Goal: Information Seeking & Learning: Learn about a topic

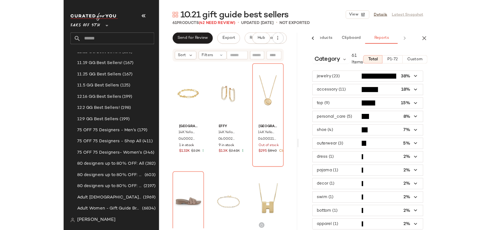
scroll to position [0, 34]
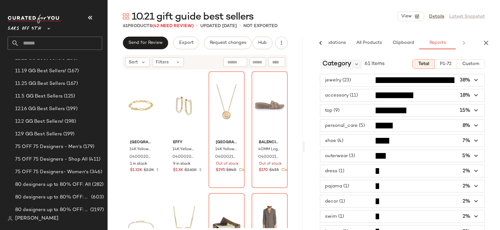
click at [339, 64] on span "Category" at bounding box center [336, 63] width 29 height 9
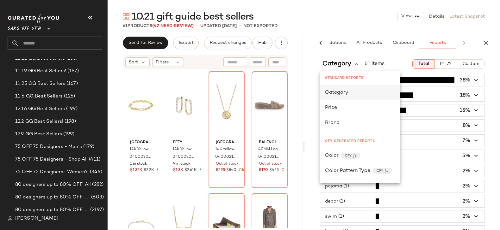
click at [344, 92] on span "Category" at bounding box center [336, 92] width 23 height 5
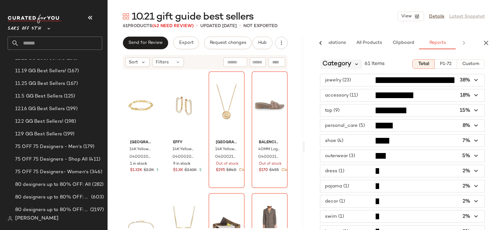
click at [354, 64] on icon at bounding box center [356, 64] width 6 height 6
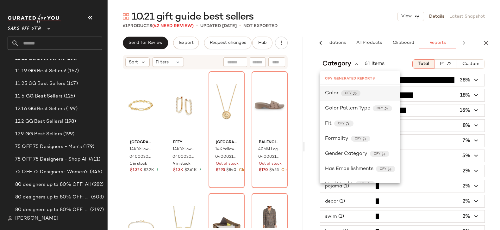
scroll to position [63, 0]
click at [331, 94] on span "Color" at bounding box center [332, 93] width 14 height 8
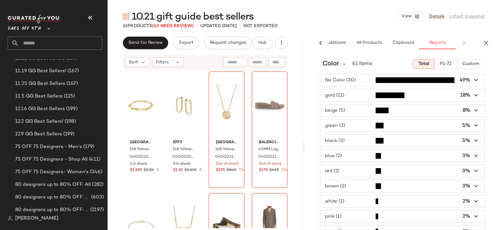
click at [344, 81] on span "button" at bounding box center [402, 80] width 164 height 12
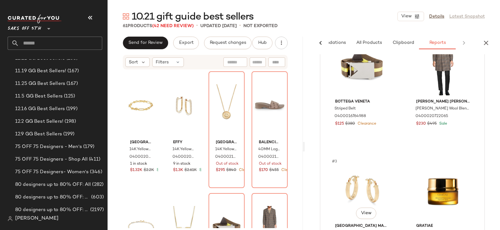
scroll to position [0, 0]
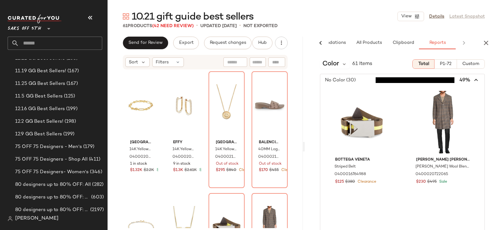
click at [346, 78] on span "button" at bounding box center [402, 80] width 164 height 12
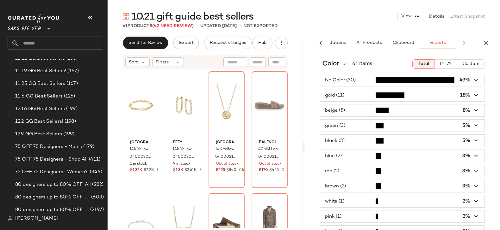
click at [332, 95] on span "button" at bounding box center [402, 95] width 164 height 12
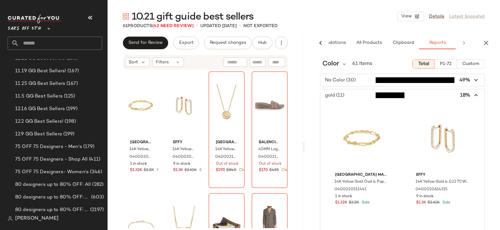
click at [340, 94] on span "button" at bounding box center [402, 95] width 164 height 12
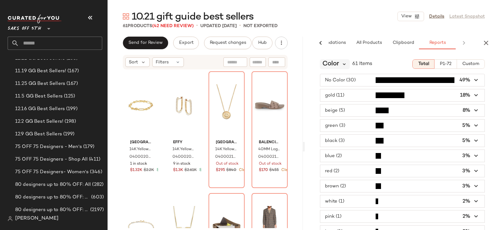
click at [343, 63] on icon at bounding box center [344, 64] width 6 height 6
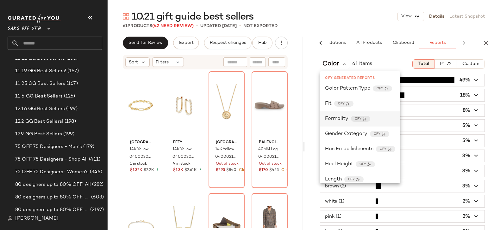
scroll to position [83, 0]
click at [349, 118] on div "Formality CFY" at bounding box center [360, 118] width 70 height 8
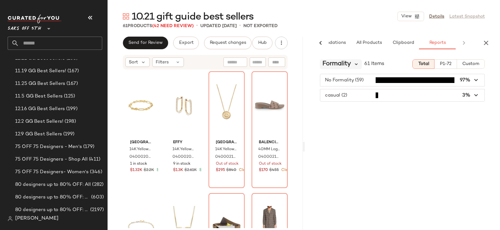
click at [355, 62] on icon at bounding box center [356, 64] width 6 height 6
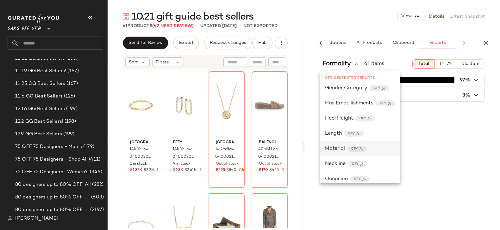
scroll to position [130, 0]
click at [342, 177] on span "Occasion" at bounding box center [336, 178] width 23 height 8
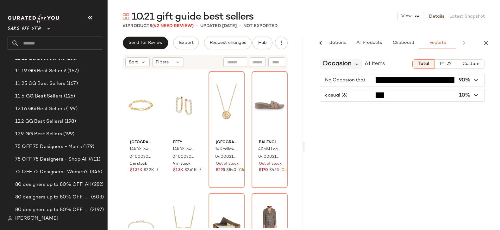
click at [346, 64] on span "Occasion" at bounding box center [336, 63] width 29 height 9
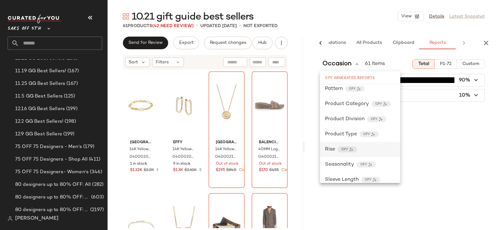
scroll to position [238, 0]
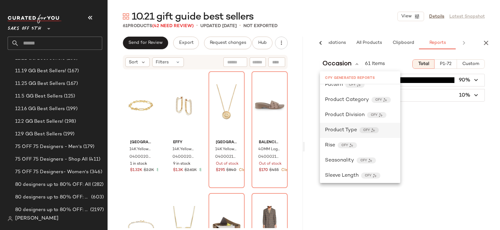
click at [355, 129] on span "Product Type" at bounding box center [341, 131] width 32 height 8
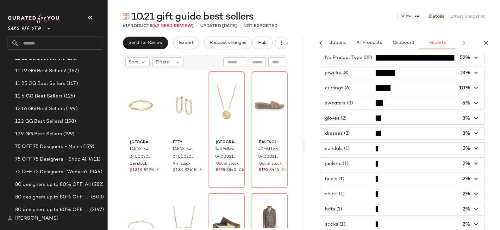
scroll to position [25, 0]
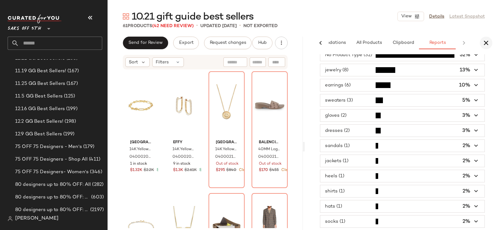
click at [420, 44] on icon "button" at bounding box center [486, 43] width 8 height 8
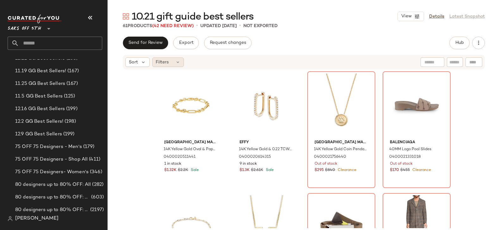
click at [177, 61] on icon at bounding box center [177, 62] width 5 height 5
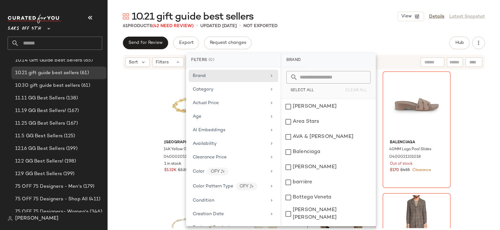
scroll to position [0, 0]
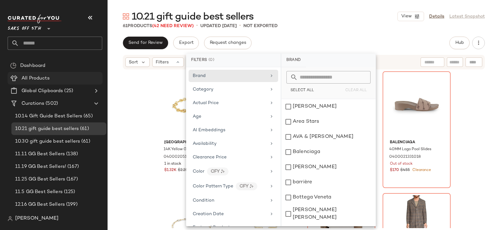
click at [42, 76] on span "All Products" at bounding box center [36, 78] width 28 height 7
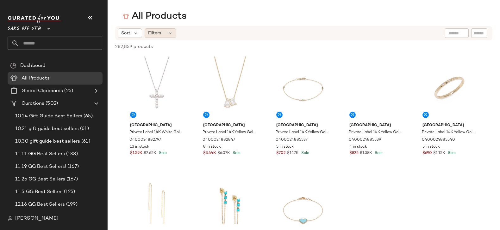
click at [170, 34] on icon at bounding box center [170, 33] width 5 height 5
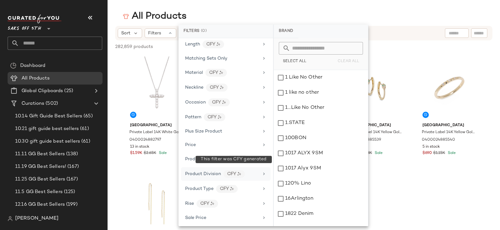
scroll to position [258, 0]
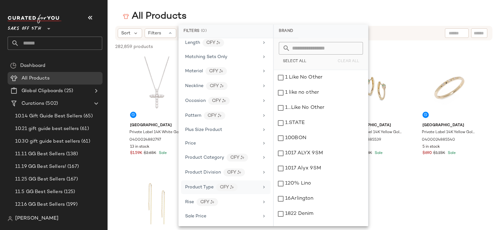
click at [261, 185] on icon at bounding box center [263, 187] width 5 height 5
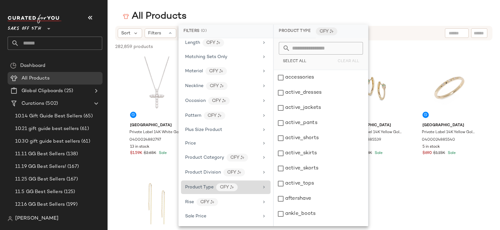
click at [212, 185] on span "Product Type" at bounding box center [199, 187] width 28 height 5
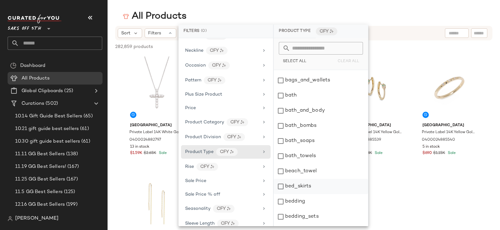
scroll to position [195, 0]
click at [283, 82] on div "bags_and_wallets" at bounding box center [321, 80] width 94 height 15
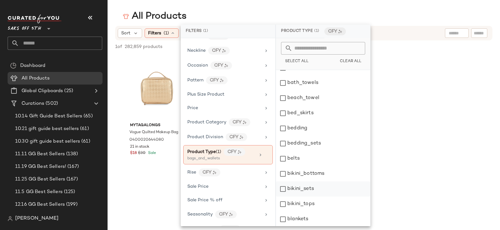
scroll to position [278, 0]
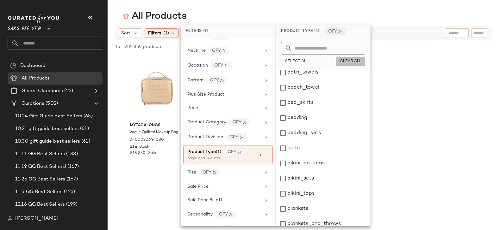
click at [353, 61] on span "Clear All" at bounding box center [350, 61] width 22 height 4
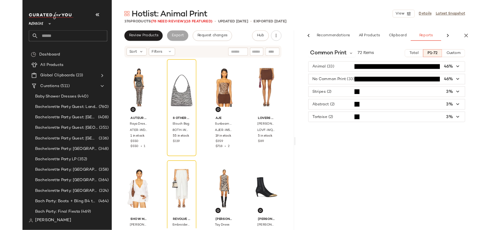
scroll to position [0, 34]
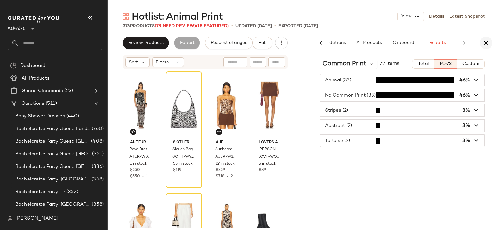
click at [487, 43] on icon "button" at bounding box center [486, 43] width 8 height 8
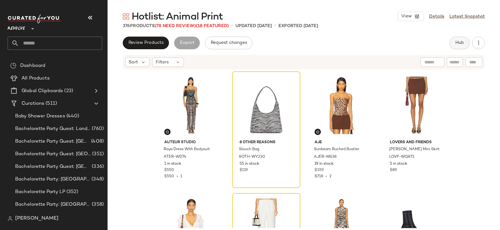
click at [461, 43] on span "Hub" at bounding box center [459, 42] width 9 height 5
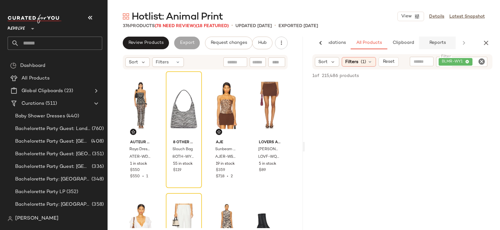
click at [445, 42] on span "Reports" at bounding box center [436, 42] width 17 height 5
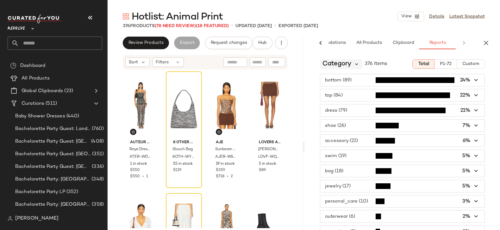
click at [355, 64] on icon at bounding box center [356, 64] width 6 height 6
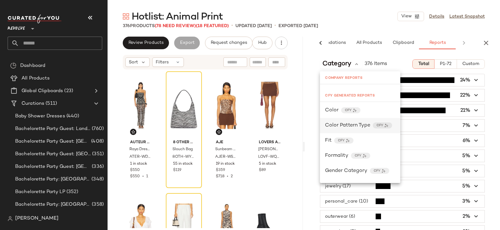
scroll to position [296, 0]
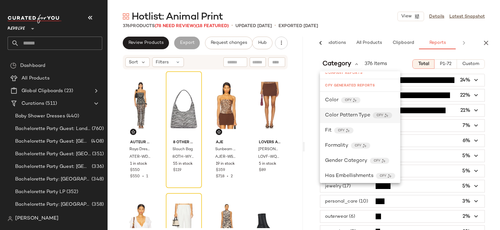
click at [361, 115] on span "Color Pattern Type" at bounding box center [347, 116] width 45 height 8
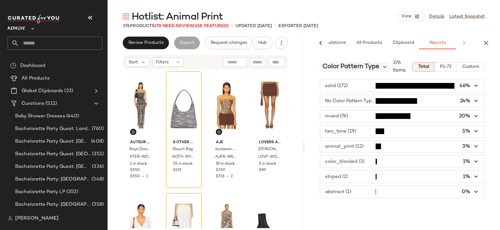
click at [385, 65] on icon at bounding box center [385, 67] width 6 height 6
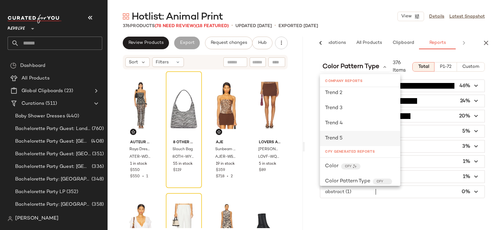
scroll to position [243, 0]
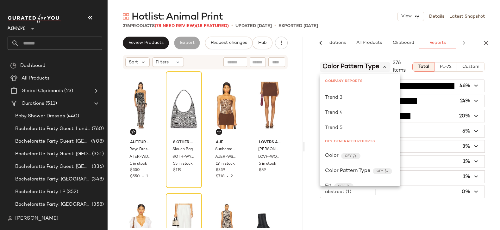
click at [382, 66] on icon at bounding box center [385, 67] width 6 height 6
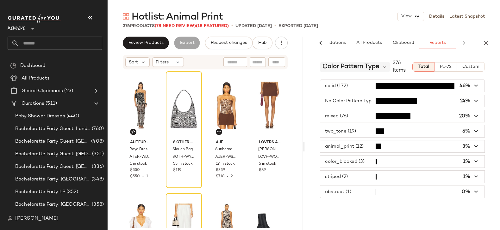
click at [353, 67] on span "Color Pattern Type" at bounding box center [350, 66] width 57 height 9
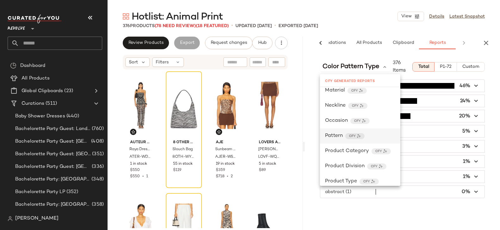
scroll to position [435, 0]
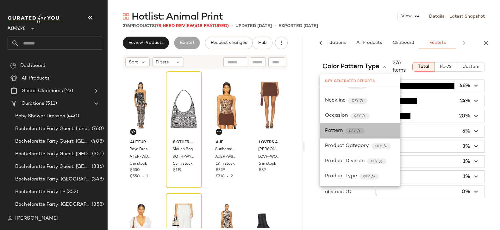
click at [332, 131] on span "Pattern" at bounding box center [334, 131] width 18 height 8
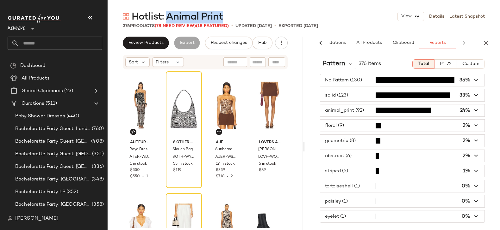
drag, startPoint x: 167, startPoint y: 16, endPoint x: 243, endPoint y: 17, distance: 75.3
click at [243, 17] on div "Hotlist: Animal Print View Details Latest Snapshot" at bounding box center [304, 16] width 392 height 13
click at [167, 14] on span "Hotlist: Animal Print" at bounding box center [177, 17] width 91 height 13
drag, startPoint x: 168, startPoint y: 14, endPoint x: 247, endPoint y: 12, distance: 79.1
click at [247, 12] on div "Hotlist: Animal Print View Details Latest Snapshot" at bounding box center [304, 16] width 392 height 13
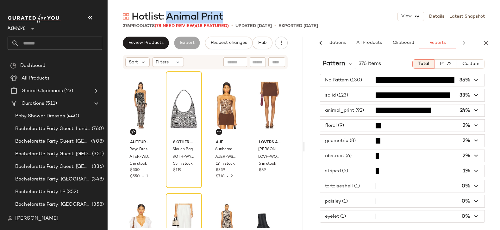
click at [445, 63] on span "P1-72" at bounding box center [445, 64] width 12 height 5
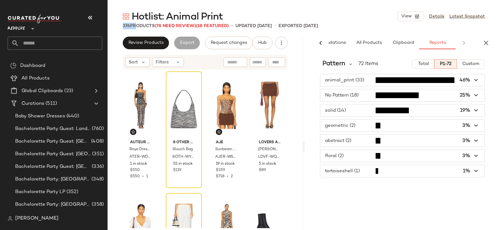
drag, startPoint x: 122, startPoint y: 25, endPoint x: 133, endPoint y: 25, distance: 11.4
click at [133, 25] on div "376 Products (78 Need Review) (18 Featured) • updated Sep 10th • Exported Sep 1…" at bounding box center [304, 26] width 392 height 6
click at [489, 43] on icon "button" at bounding box center [486, 43] width 8 height 8
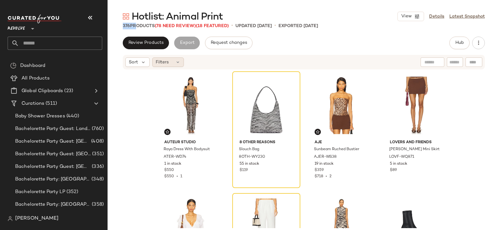
click at [175, 63] on icon at bounding box center [177, 62] width 5 height 5
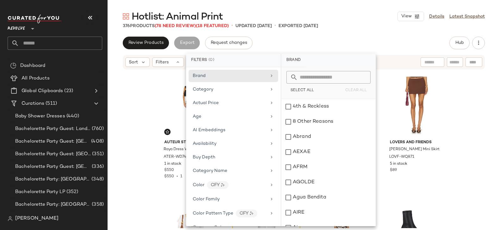
click at [329, 42] on div "Review Products Export Request changes Hub" at bounding box center [304, 43] width 362 height 13
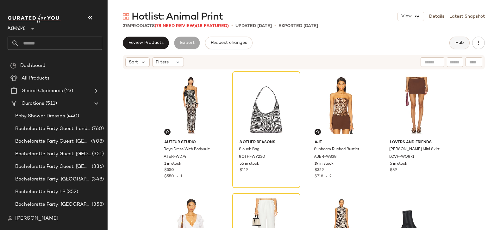
click at [457, 40] on span "Hub" at bounding box center [459, 42] width 9 height 5
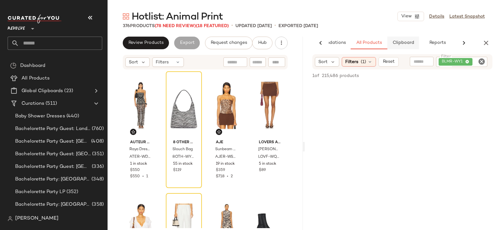
scroll to position [0, 34]
click at [442, 44] on span "Reports" at bounding box center [436, 42] width 17 height 5
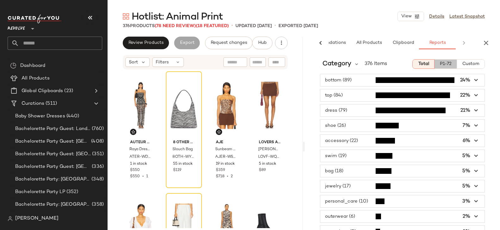
click at [447, 64] on span "P1-72" at bounding box center [445, 64] width 12 height 5
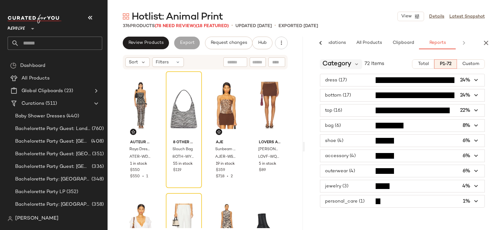
click at [348, 65] on span "Category" at bounding box center [336, 63] width 29 height 9
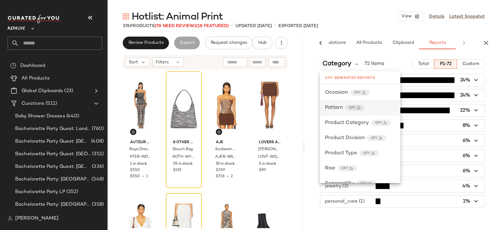
scroll to position [454, 0]
click at [332, 110] on span "Pattern" at bounding box center [334, 110] width 18 height 8
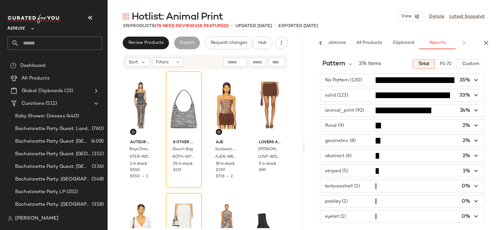
click at [345, 108] on span "button" at bounding box center [402, 111] width 164 height 12
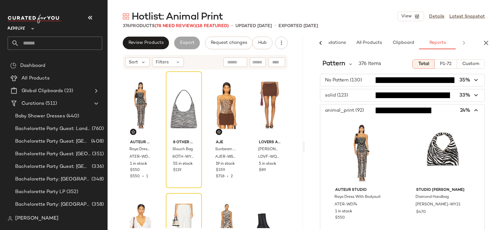
click at [337, 107] on span "button" at bounding box center [402, 111] width 164 height 12
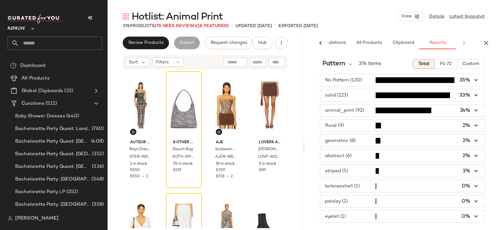
click at [335, 95] on span "button" at bounding box center [402, 95] width 164 height 12
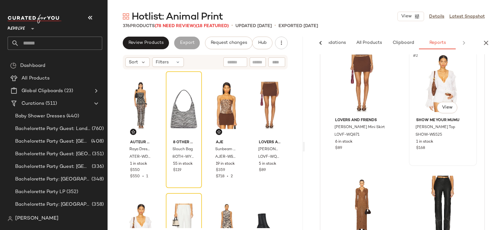
scroll to position [0, 0]
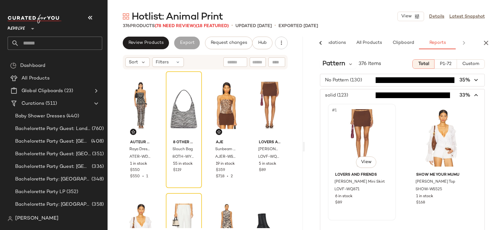
click at [360, 122] on div "#1 View" at bounding box center [362, 138] width 64 height 64
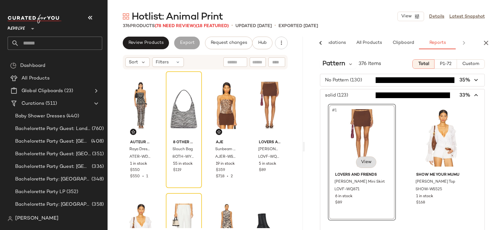
click at [364, 162] on span "View" at bounding box center [365, 162] width 11 height 5
click at [258, 95] on div "#4 View" at bounding box center [270, 106] width 32 height 64
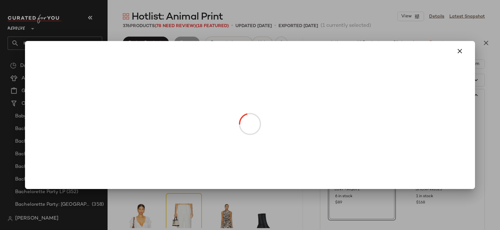
click at [276, 131] on body "Revolve ** Dashboard All Products Global Clipboards (23) Curations (511) Baby S…" at bounding box center [250, 115] width 500 height 230
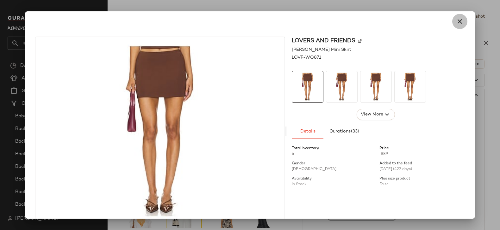
click at [456, 20] on icon "button" at bounding box center [460, 22] width 8 height 8
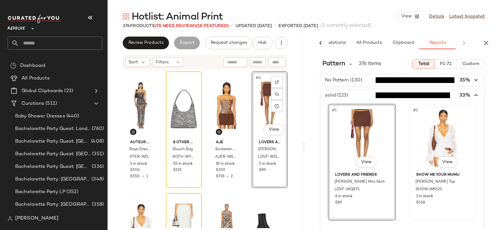
click at [438, 143] on div "#2 View" at bounding box center [443, 138] width 64 height 64
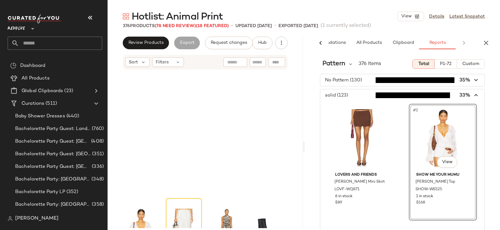
scroll to position [127, 0]
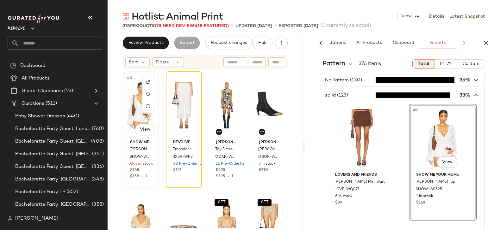
click at [139, 120] on div "#5 View" at bounding box center [141, 106] width 32 height 64
click at [472, 95] on icon "button" at bounding box center [475, 95] width 7 height 7
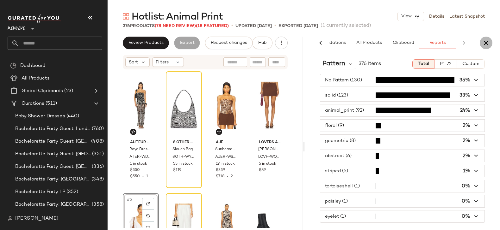
click at [486, 43] on icon "button" at bounding box center [486, 43] width 8 height 8
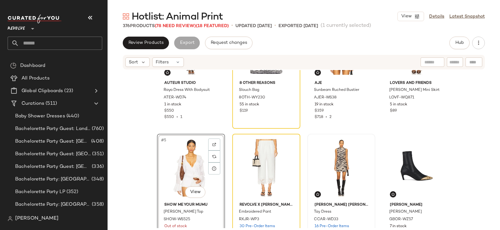
scroll to position [60, 0]
drag, startPoint x: 168, startPoint y: 15, endPoint x: 245, endPoint y: 15, distance: 77.1
click at [245, 15] on div "Hotlist: Animal Print View Details Latest Snapshot" at bounding box center [304, 16] width 392 height 13
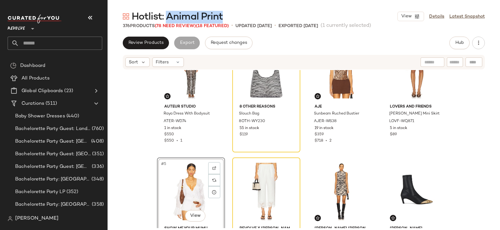
scroll to position [0, 0]
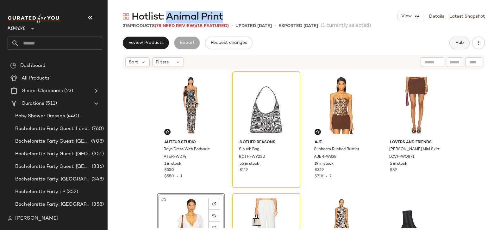
click at [459, 46] on button "Hub" at bounding box center [459, 43] width 20 height 13
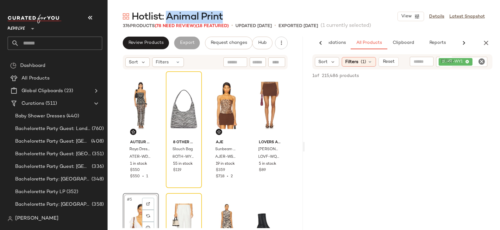
scroll to position [0, 34]
click at [485, 42] on icon "button" at bounding box center [486, 43] width 8 height 8
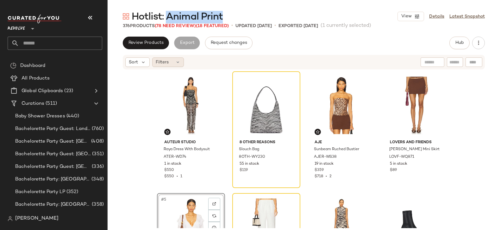
click at [176, 62] on icon at bounding box center [177, 62] width 5 height 5
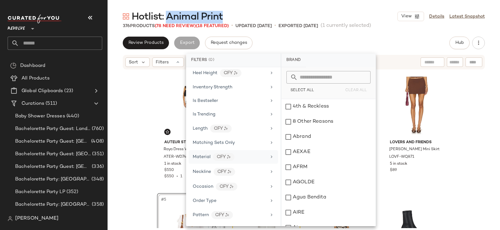
scroll to position [416, 0]
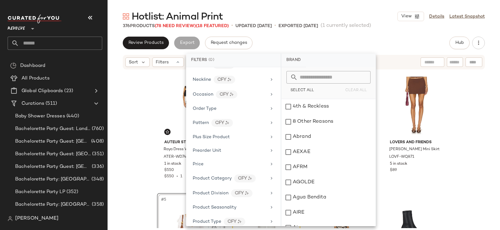
click at [117, 89] on div "Auteur Studio Raya Dress With Bodysuit ATER-WD74 1 in stock $550 $550 • 1 8 Oth…" at bounding box center [304, 149] width 392 height 158
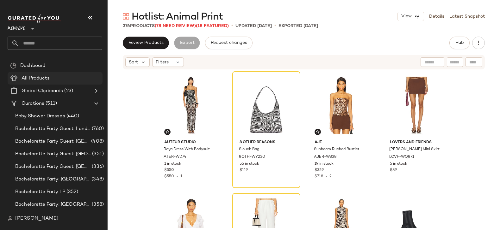
click at [44, 77] on span "All Products" at bounding box center [36, 78] width 28 height 7
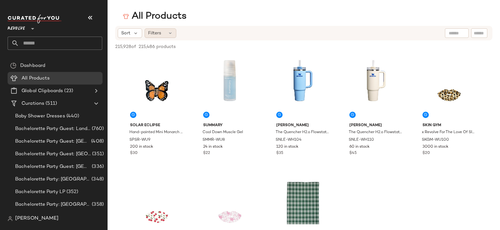
click at [171, 35] on icon at bounding box center [170, 33] width 5 height 5
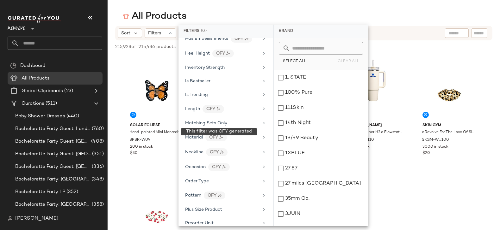
scroll to position [323, 0]
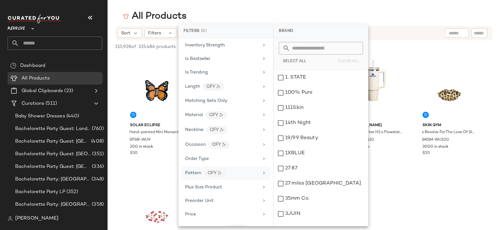
click at [200, 171] on span "Pattern" at bounding box center [193, 173] width 16 height 5
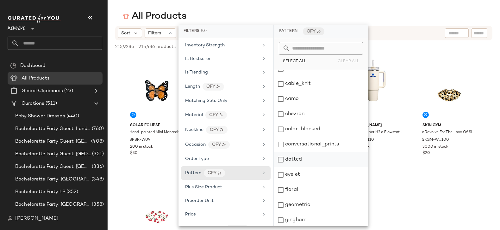
scroll to position [0, 0]
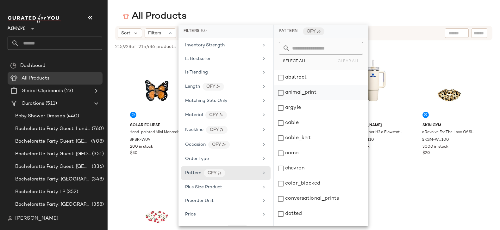
click at [280, 93] on div "animal_print" at bounding box center [321, 92] width 94 height 15
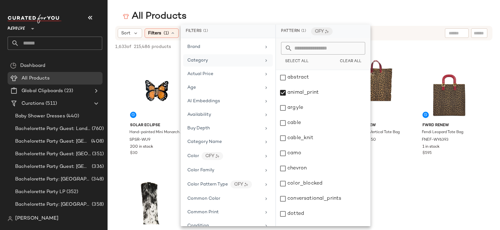
click at [264, 60] on icon at bounding box center [265, 60] width 5 height 5
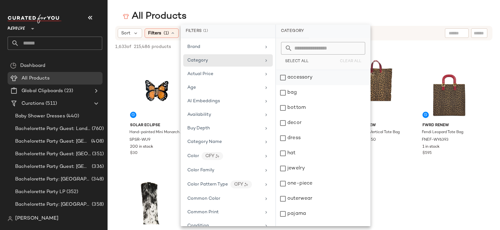
click at [282, 78] on div "accessory" at bounding box center [323, 77] width 94 height 15
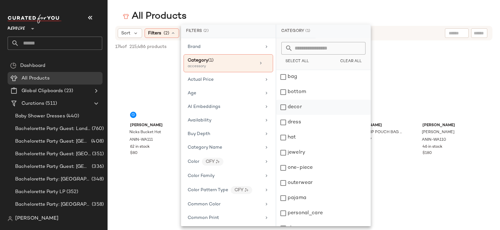
scroll to position [17, 0]
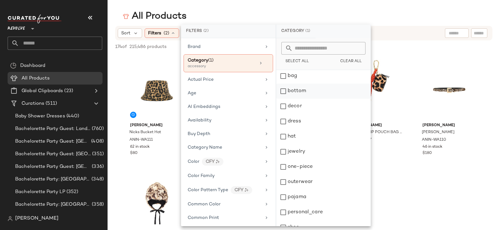
click at [284, 92] on div "bottom" at bounding box center [323, 91] width 94 height 15
click at [283, 120] on div "dress" at bounding box center [323, 121] width 94 height 15
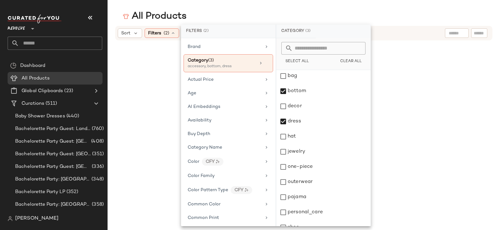
click at [418, 43] on div at bounding box center [303, 143] width 377 height 202
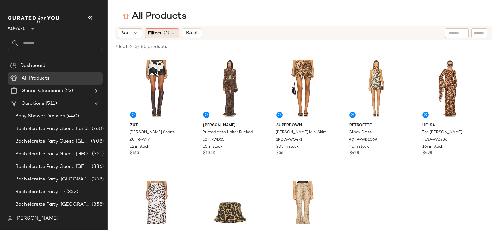
click at [161, 33] on div "Filters (2)" at bounding box center [161, 32] width 34 height 9
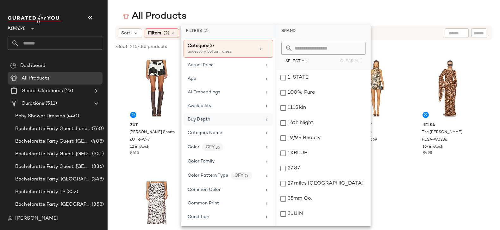
scroll to position [98, 0]
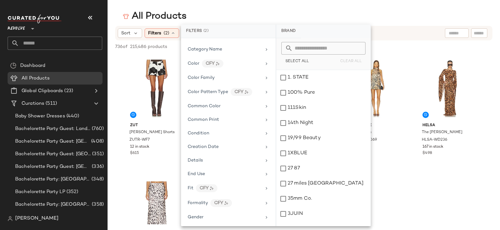
drag, startPoint x: 50, startPoint y: 34, endPoint x: 59, endPoint y: 32, distance: 9.3
click at [50, 34] on div "Revolve **" at bounding box center [55, 32] width 95 height 35
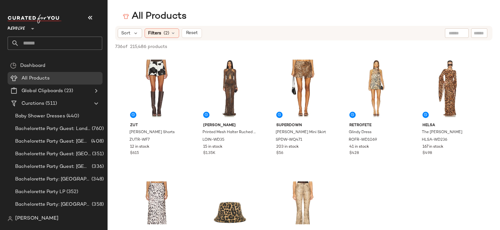
click at [28, 28] on div at bounding box center [32, 25] width 9 height 16
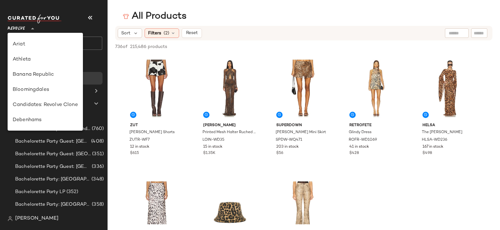
scroll to position [0, 0]
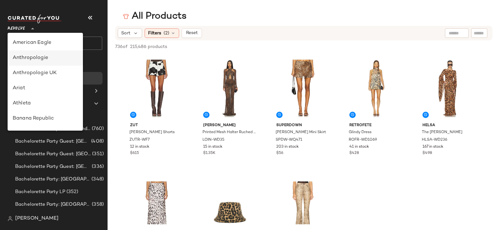
click at [46, 56] on div "Anthropologie" at bounding box center [45, 58] width 65 height 8
type input "**"
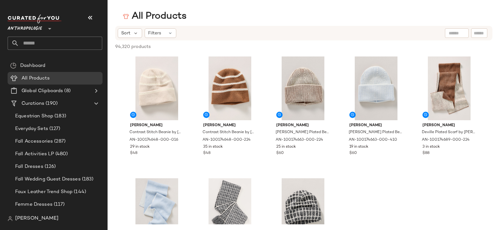
drag, startPoint x: 37, startPoint y: 101, endPoint x: 116, endPoint y: 113, distance: 80.0
click at [37, 101] on span "Curations" at bounding box center [33, 103] width 23 height 7
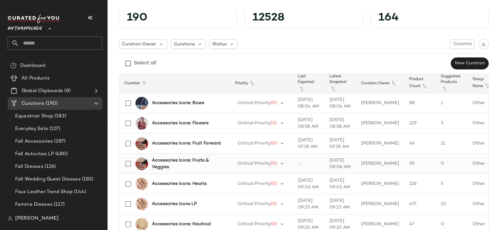
scroll to position [28, 0]
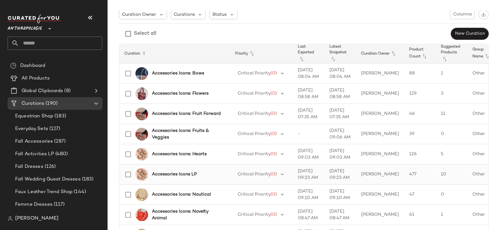
scroll to position [58, 0]
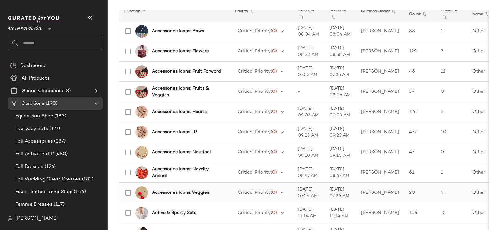
scroll to position [132, 0]
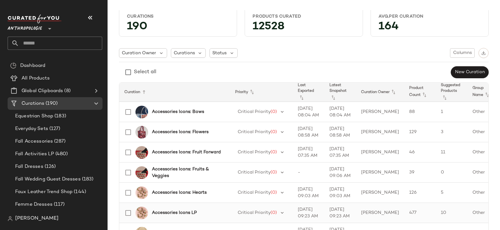
scroll to position [42, 0]
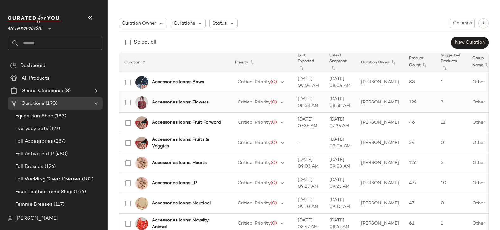
click at [171, 102] on b "Accessories Icons: Flowers" at bounding box center [180, 102] width 57 height 7
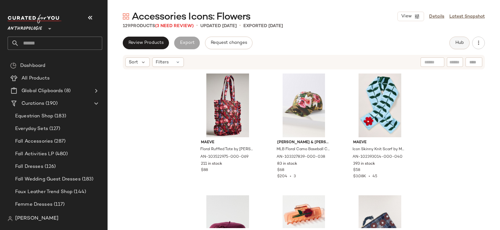
click at [460, 45] on span "Hub" at bounding box center [459, 42] width 9 height 5
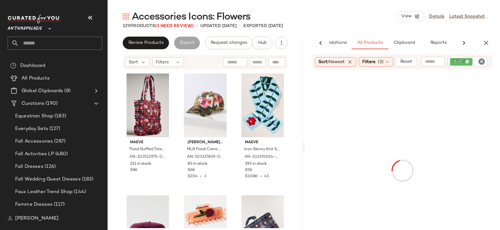
scroll to position [0, 34]
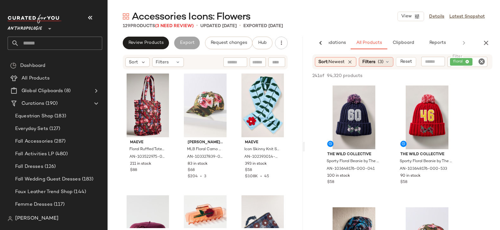
click at [383, 61] on span "(3)" at bounding box center [381, 62] width 6 height 7
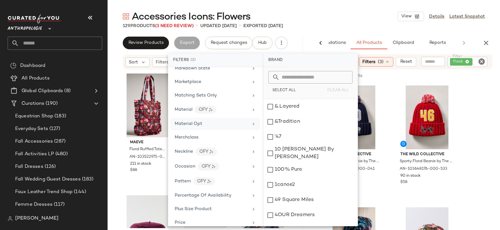
scroll to position [331, 0]
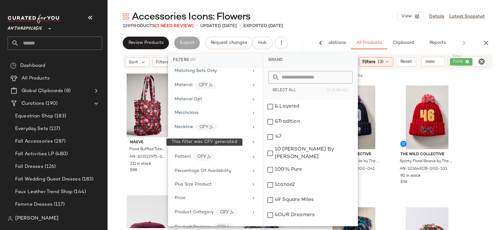
click at [192, 153] on div "Pattern CFY" at bounding box center [212, 157] width 74 height 8
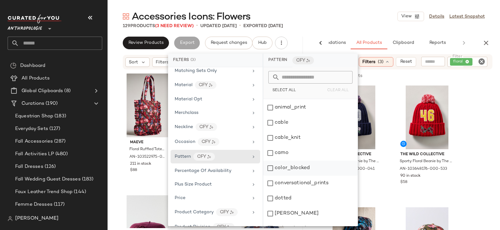
scroll to position [23, 0]
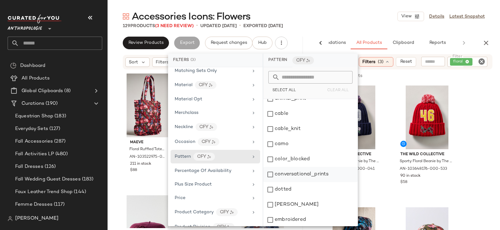
click at [271, 175] on div "conversational_prints" at bounding box center [310, 174] width 94 height 15
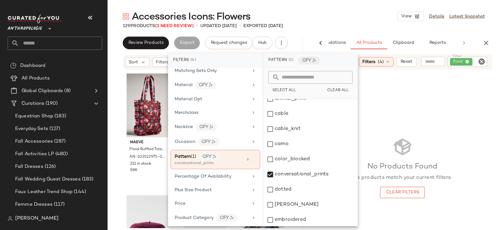
click at [481, 61] on icon "Clear Filter" at bounding box center [481, 62] width 8 height 8
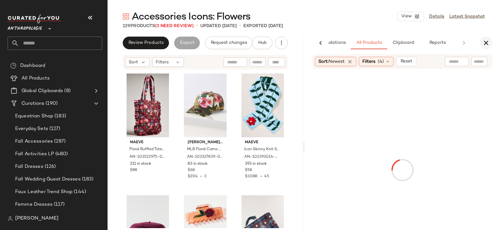
click at [488, 42] on icon "button" at bounding box center [486, 43] width 8 height 8
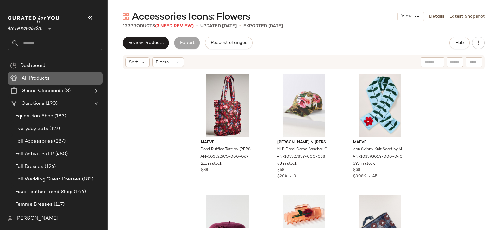
click at [37, 77] on span "All Products" at bounding box center [36, 78] width 28 height 7
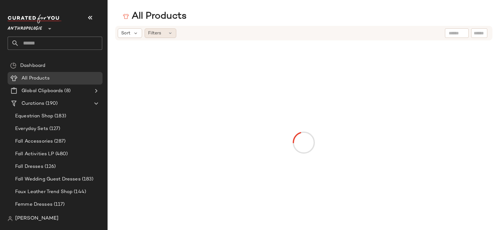
click at [161, 34] on div "Filters" at bounding box center [160, 32] width 32 height 9
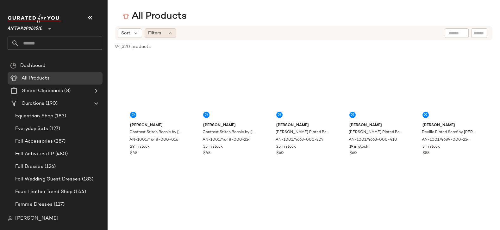
click at [170, 32] on icon at bounding box center [170, 33] width 5 height 5
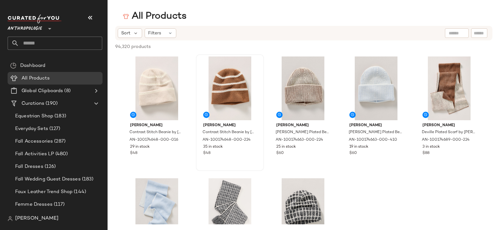
click at [170, 32] on icon at bounding box center [170, 33] width 5 height 5
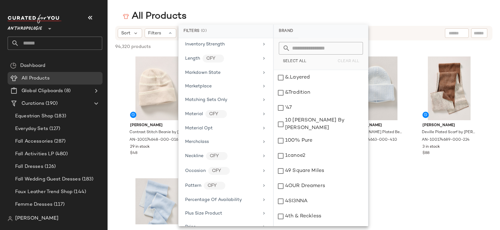
scroll to position [328, 0]
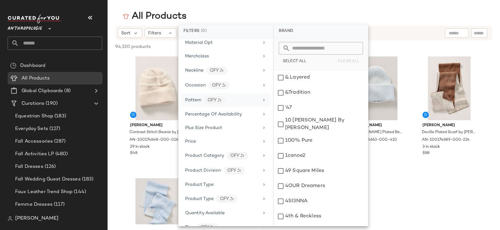
click at [196, 98] on span "Pattern" at bounding box center [193, 100] width 16 height 5
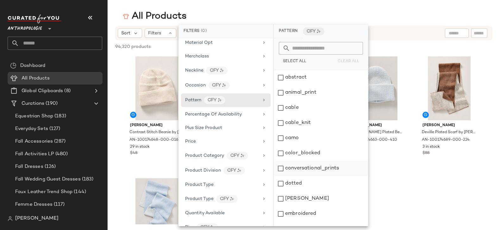
click at [280, 169] on div "conversational_prints" at bounding box center [321, 168] width 94 height 15
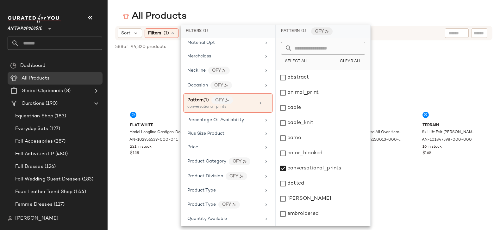
click at [399, 22] on div "All Products" at bounding box center [304, 16] width 392 height 13
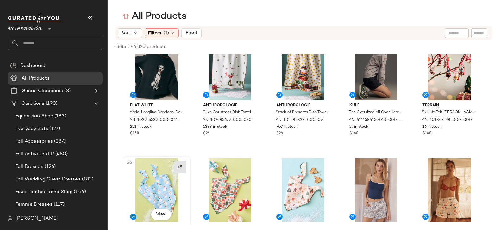
scroll to position [0, 0]
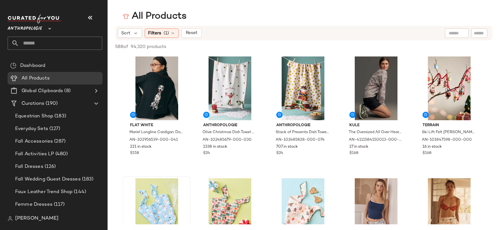
click at [454, 32] on input "text" at bounding box center [456, 33] width 16 height 7
type input "*****"
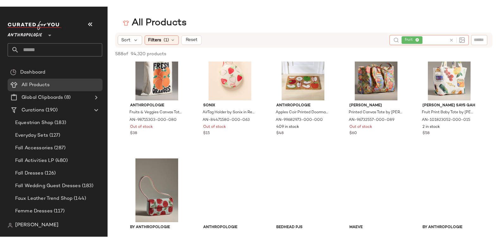
scroll to position [315, 0]
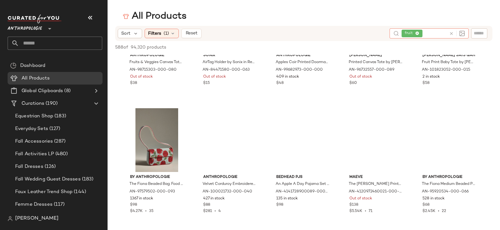
click at [451, 33] on icon at bounding box center [451, 33] width 5 height 5
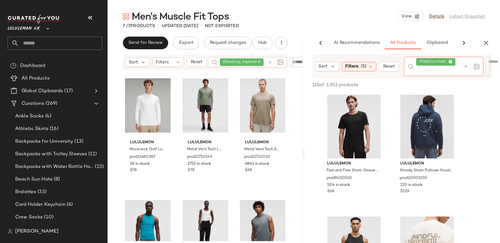
scroll to position [307, 0]
